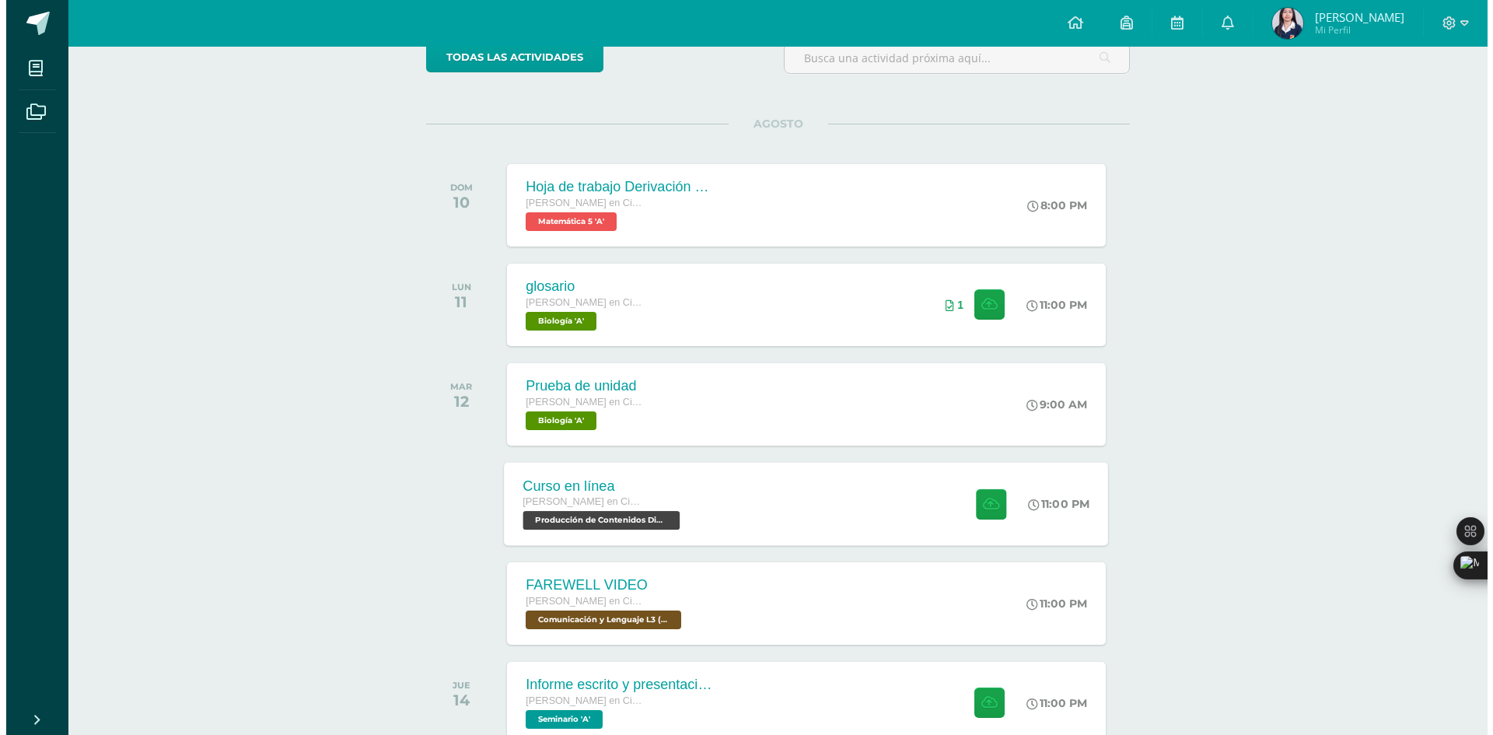
scroll to position [156, 0]
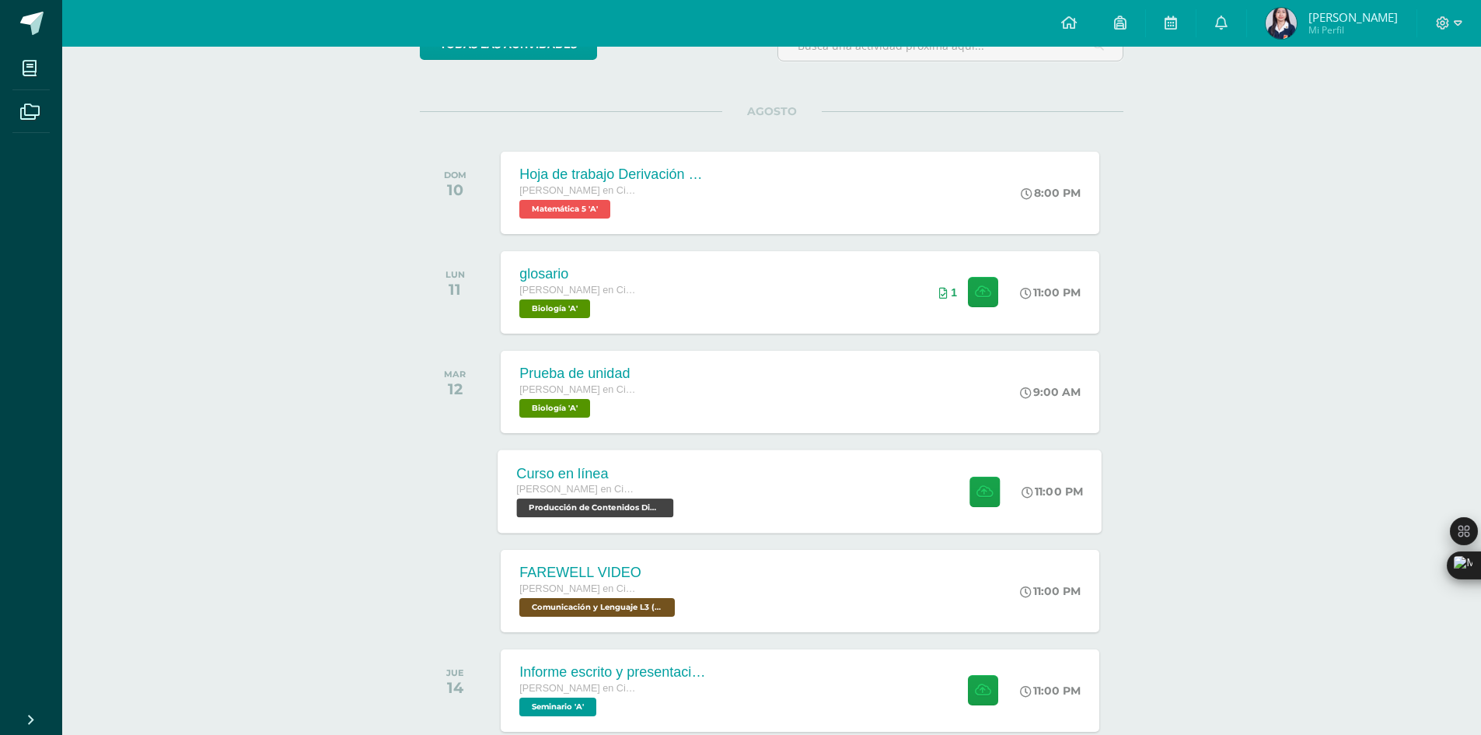
click at [790, 495] on div "Curso en línea [PERSON_NAME] en Ciencias y Letras con Orientación en Computació…" at bounding box center [800, 490] width 604 height 83
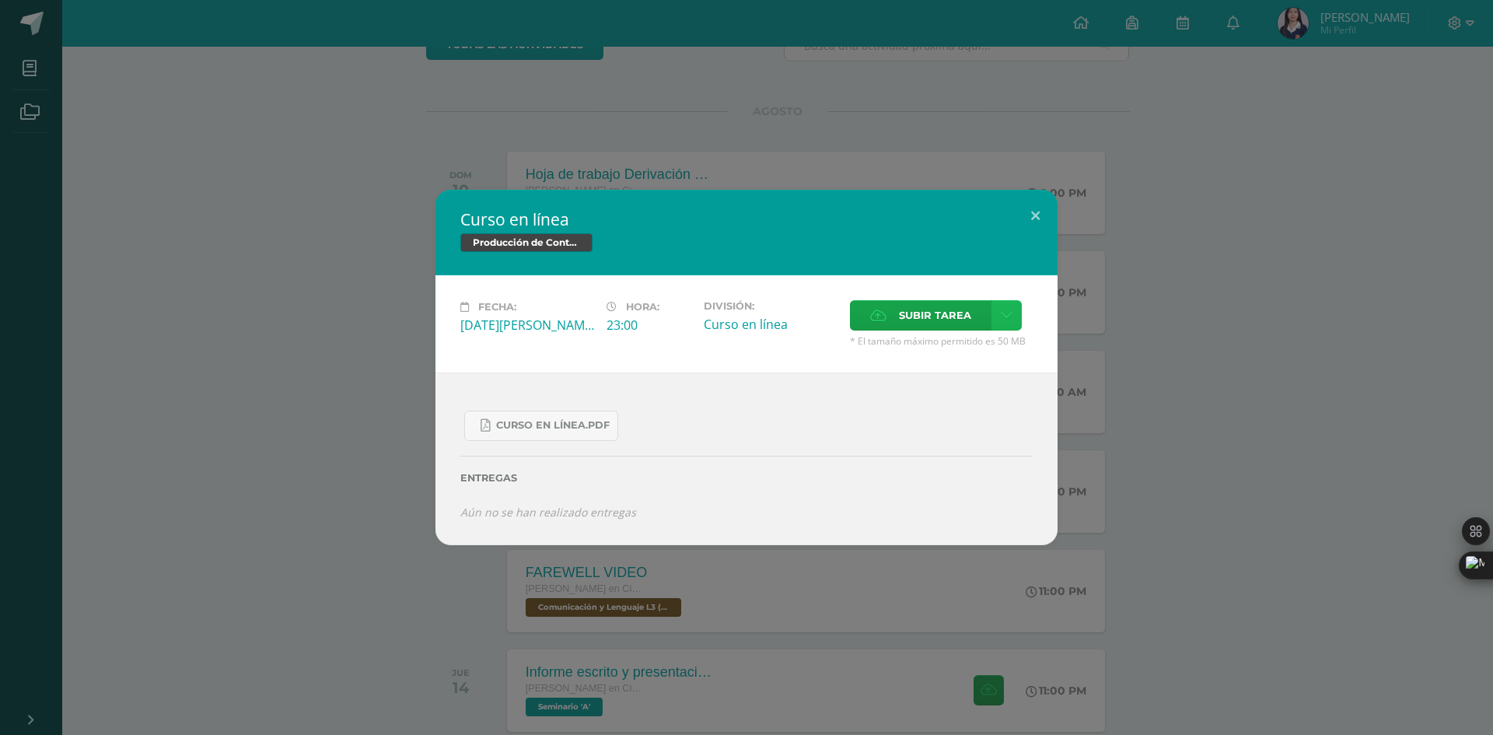
click at [1003, 317] on icon at bounding box center [1007, 315] width 12 height 13
click at [931, 341] on span "Subir enlace" at bounding box center [940, 348] width 65 height 15
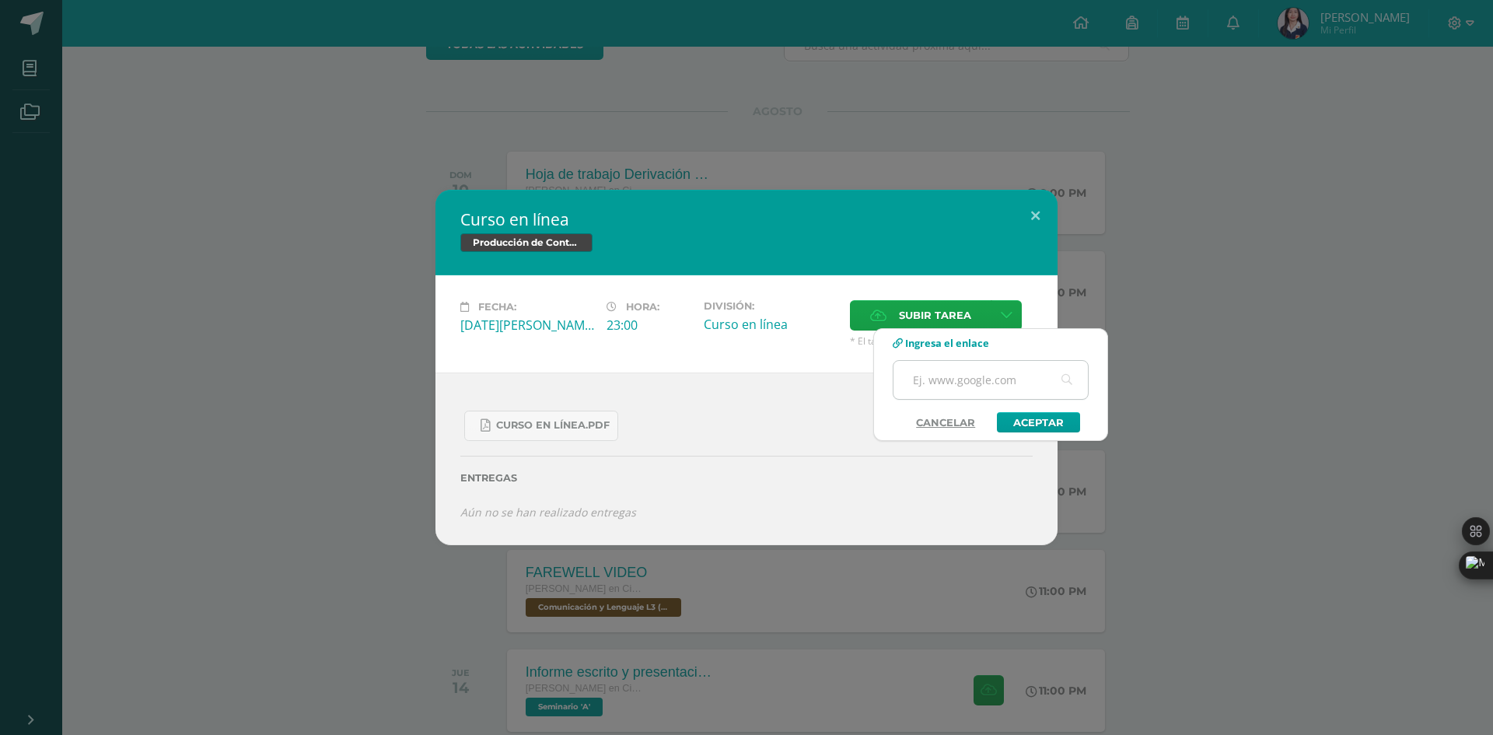
paste input "[URL][DOMAIN_NAME]"
type input "[URL][DOMAIN_NAME]"
click at [1035, 416] on link "Aceptar" at bounding box center [1038, 422] width 83 height 20
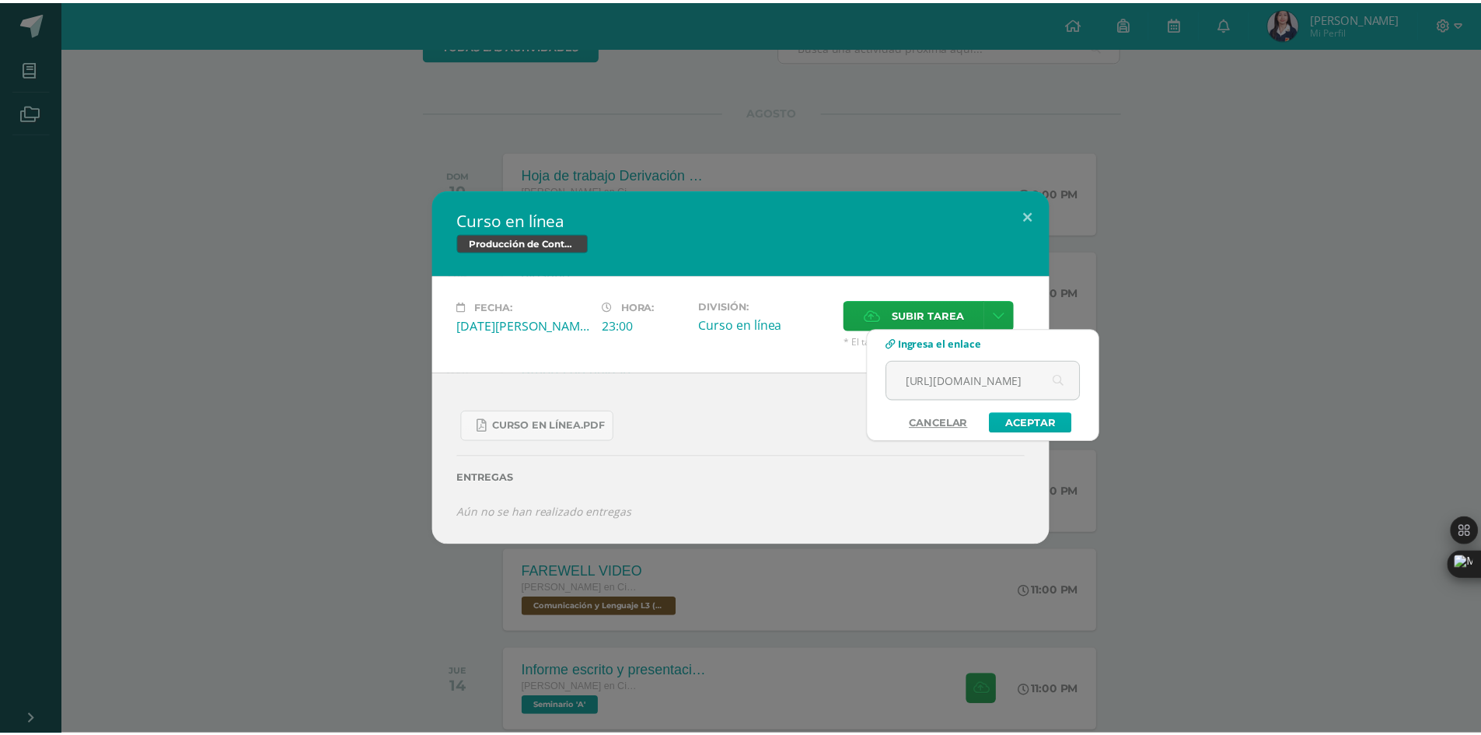
scroll to position [0, 0]
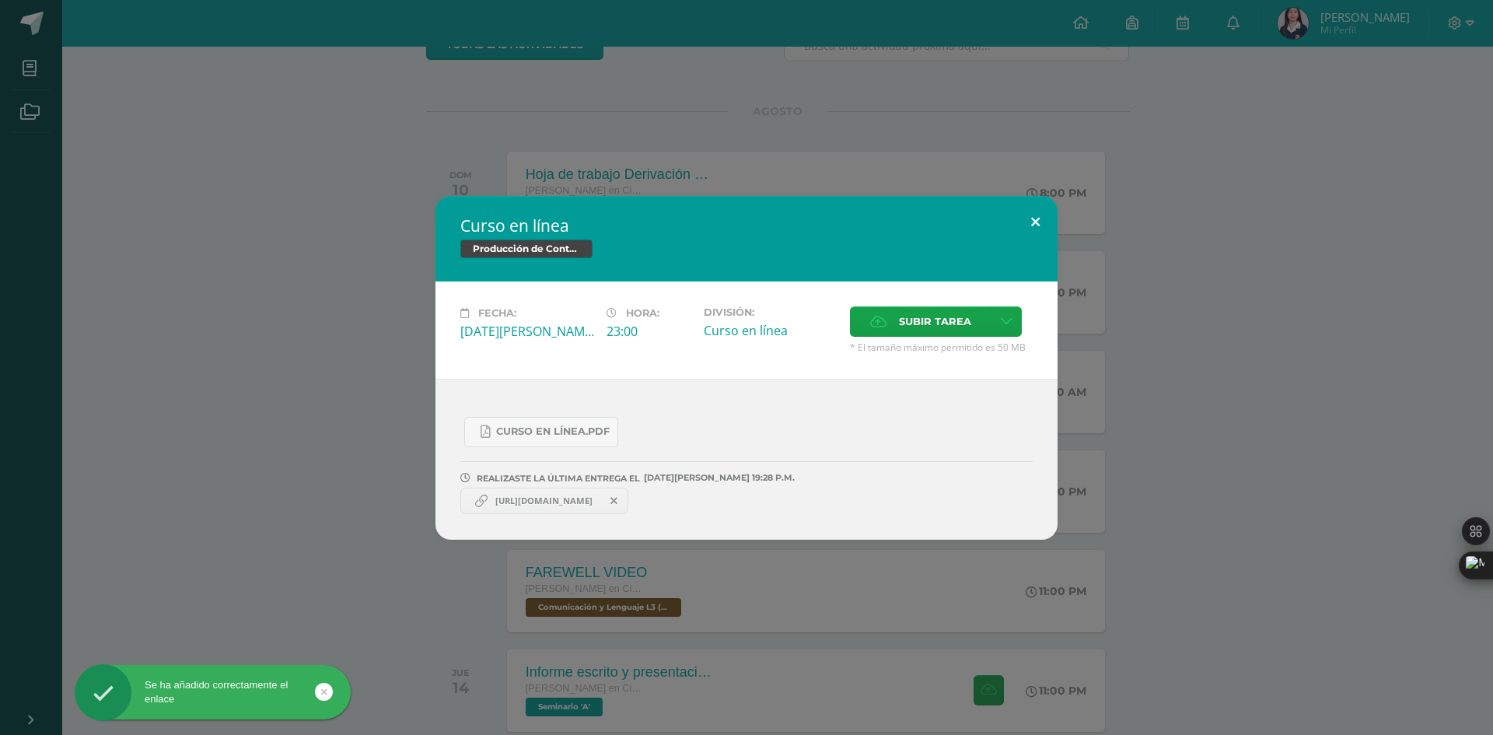
click at [1040, 216] on button at bounding box center [1035, 222] width 44 height 53
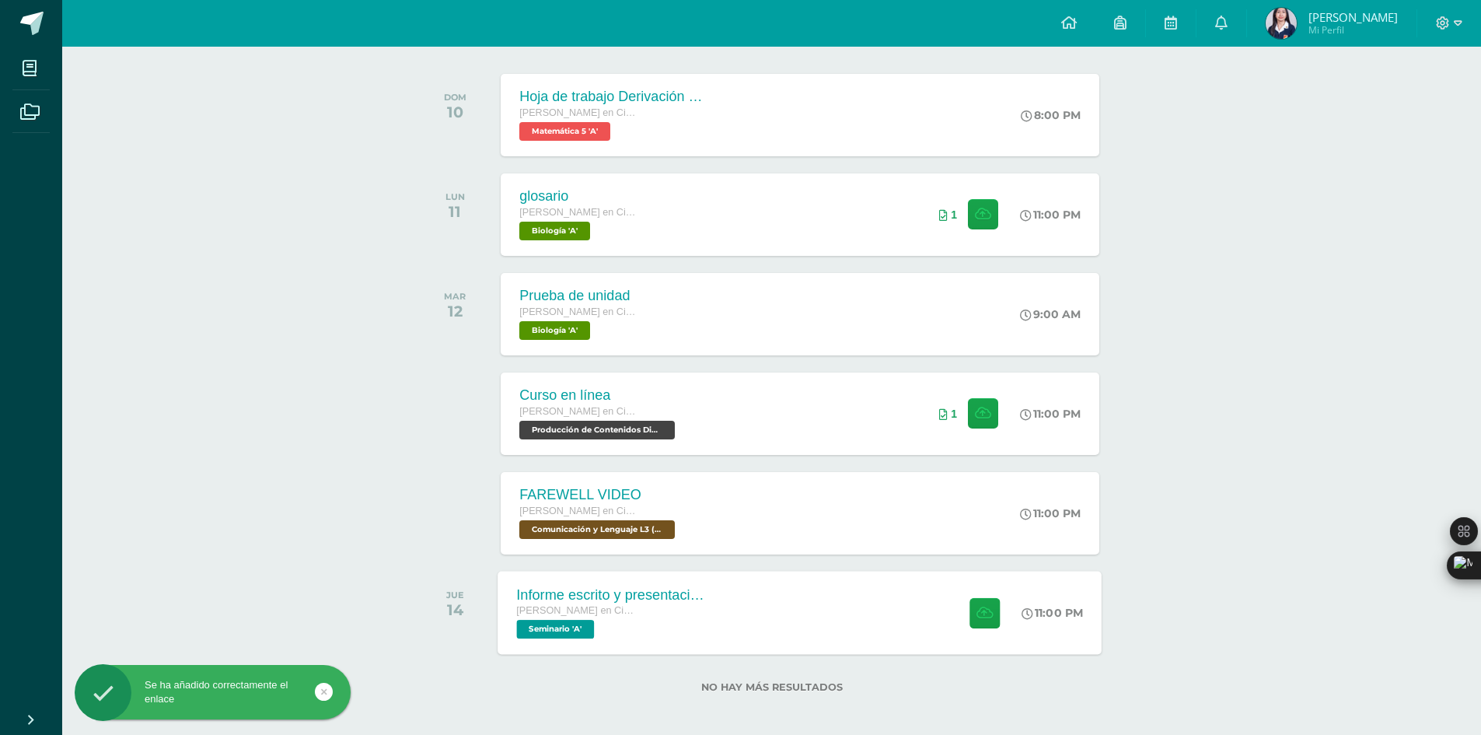
scroll to position [241, 0]
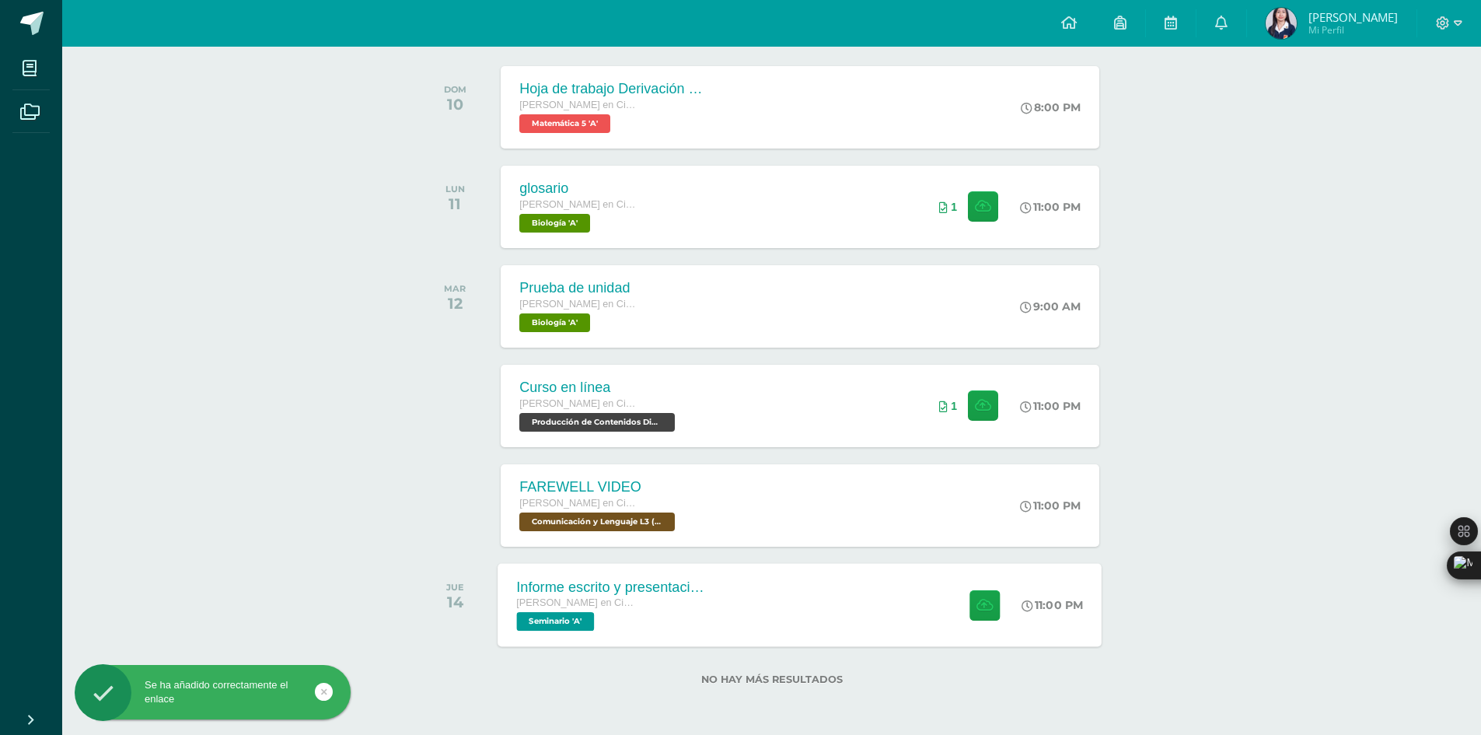
click at [787, 600] on div "Informe escrito y presentación final [PERSON_NAME] en Ciencias y Letras con Ori…" at bounding box center [800, 604] width 604 height 83
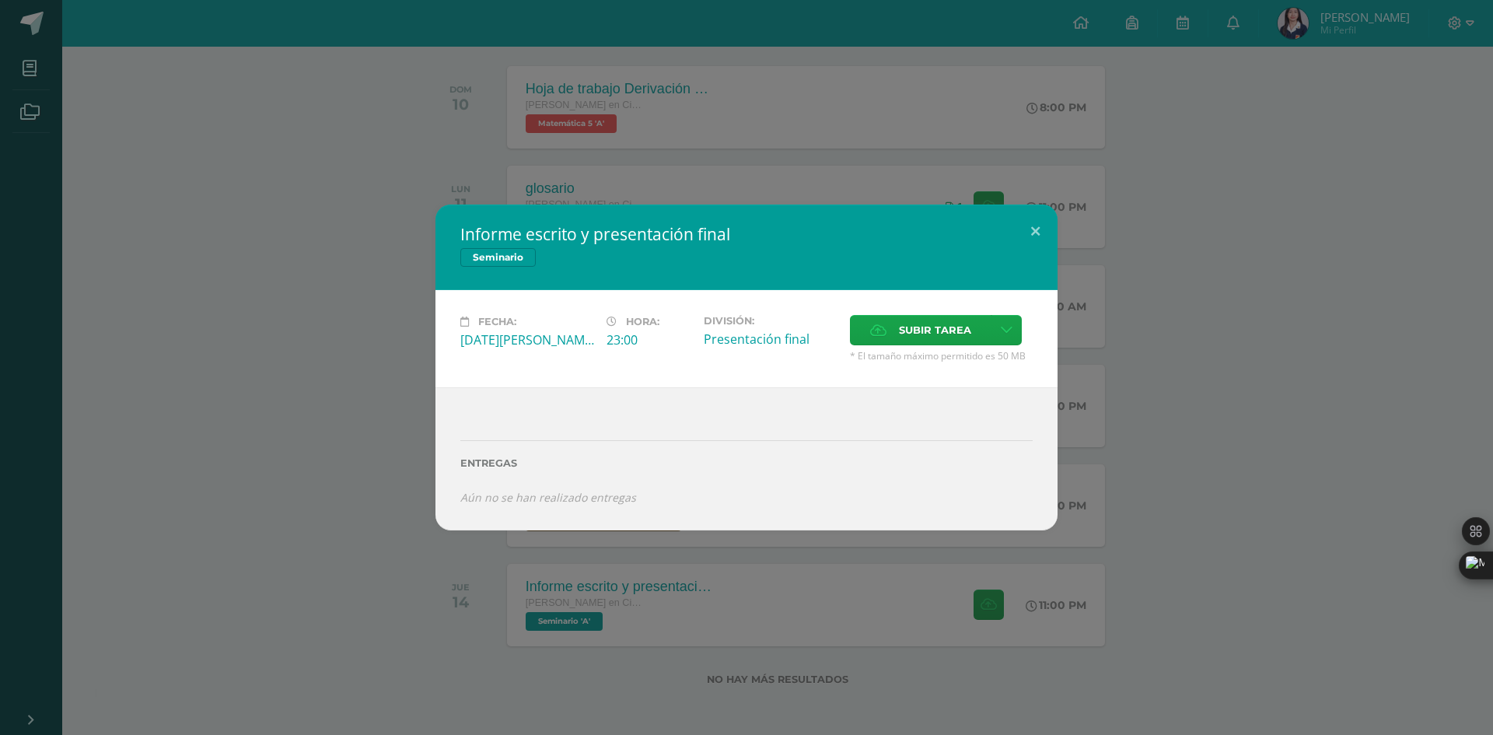
click at [355, 333] on div "Informe escrito y presentación final Seminario Fecha: [DATE][PERSON_NAME] Hora:…" at bounding box center [746, 367] width 1481 height 325
